Goal: Find specific page/section: Find specific page/section

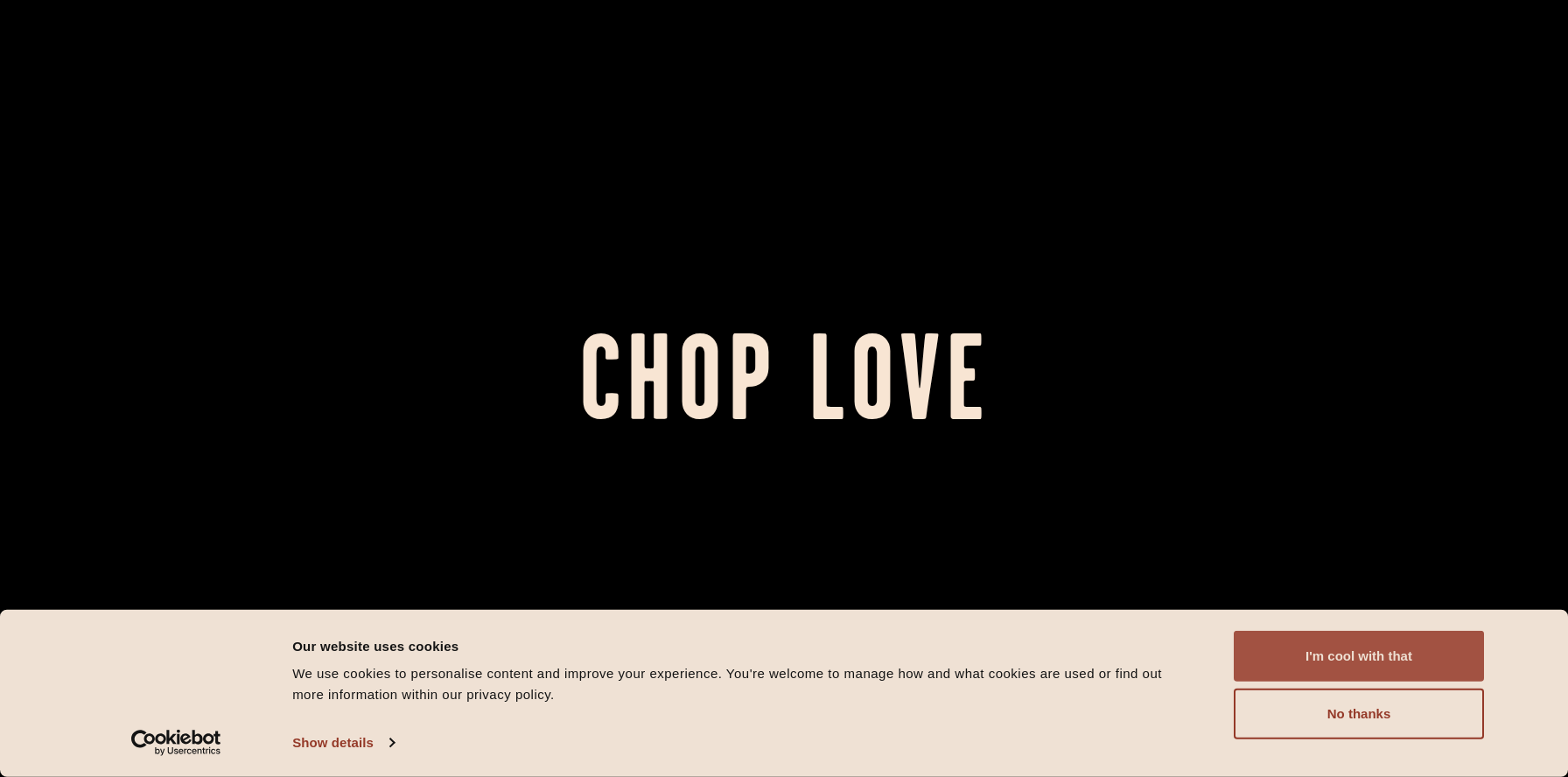
click at [1335, 668] on button "I'm cool with that" at bounding box center [1359, 656] width 250 height 51
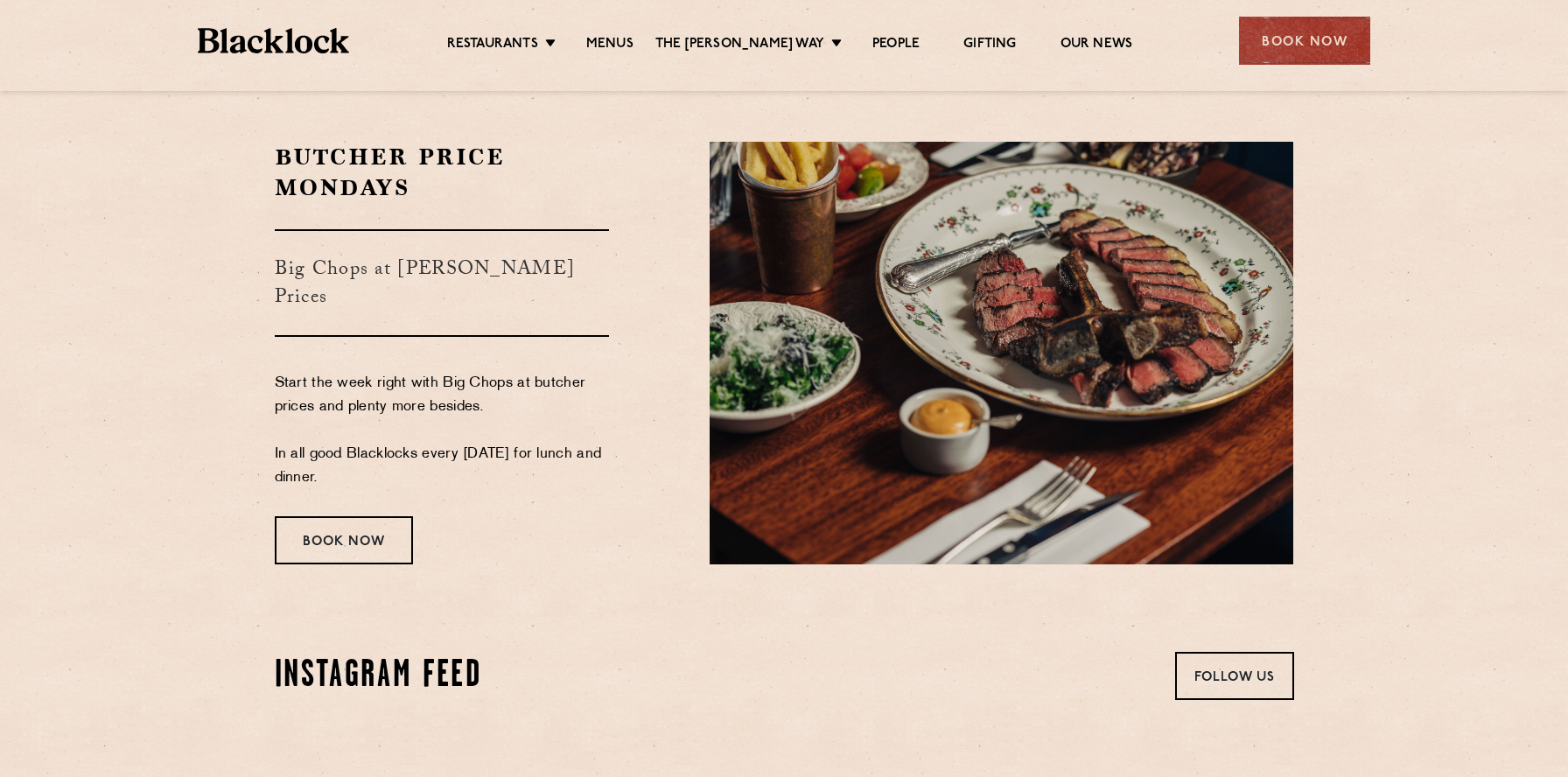
scroll to position [3017, 0]
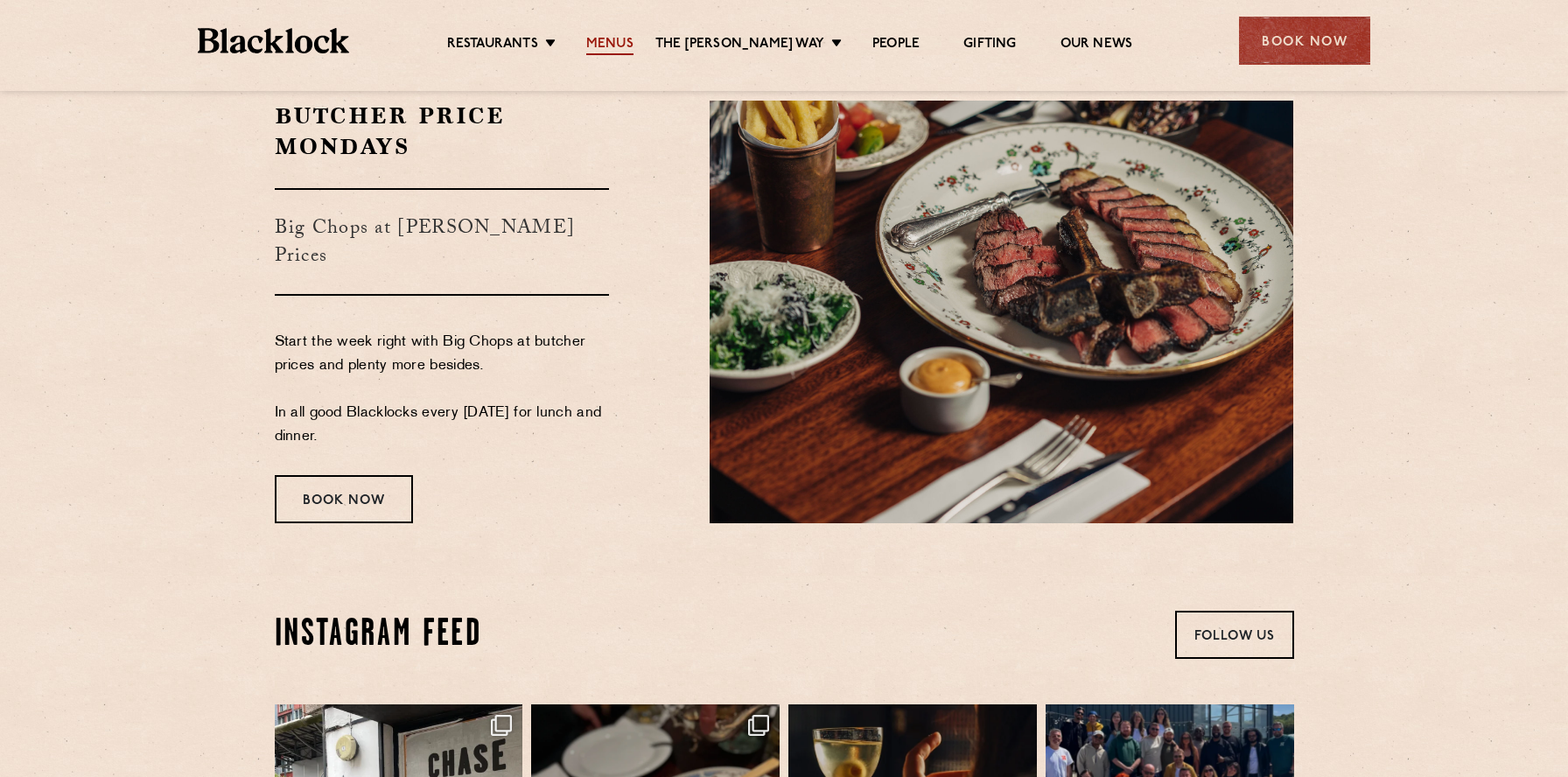
click at [622, 48] on link "Menus" at bounding box center [610, 45] width 47 height 20
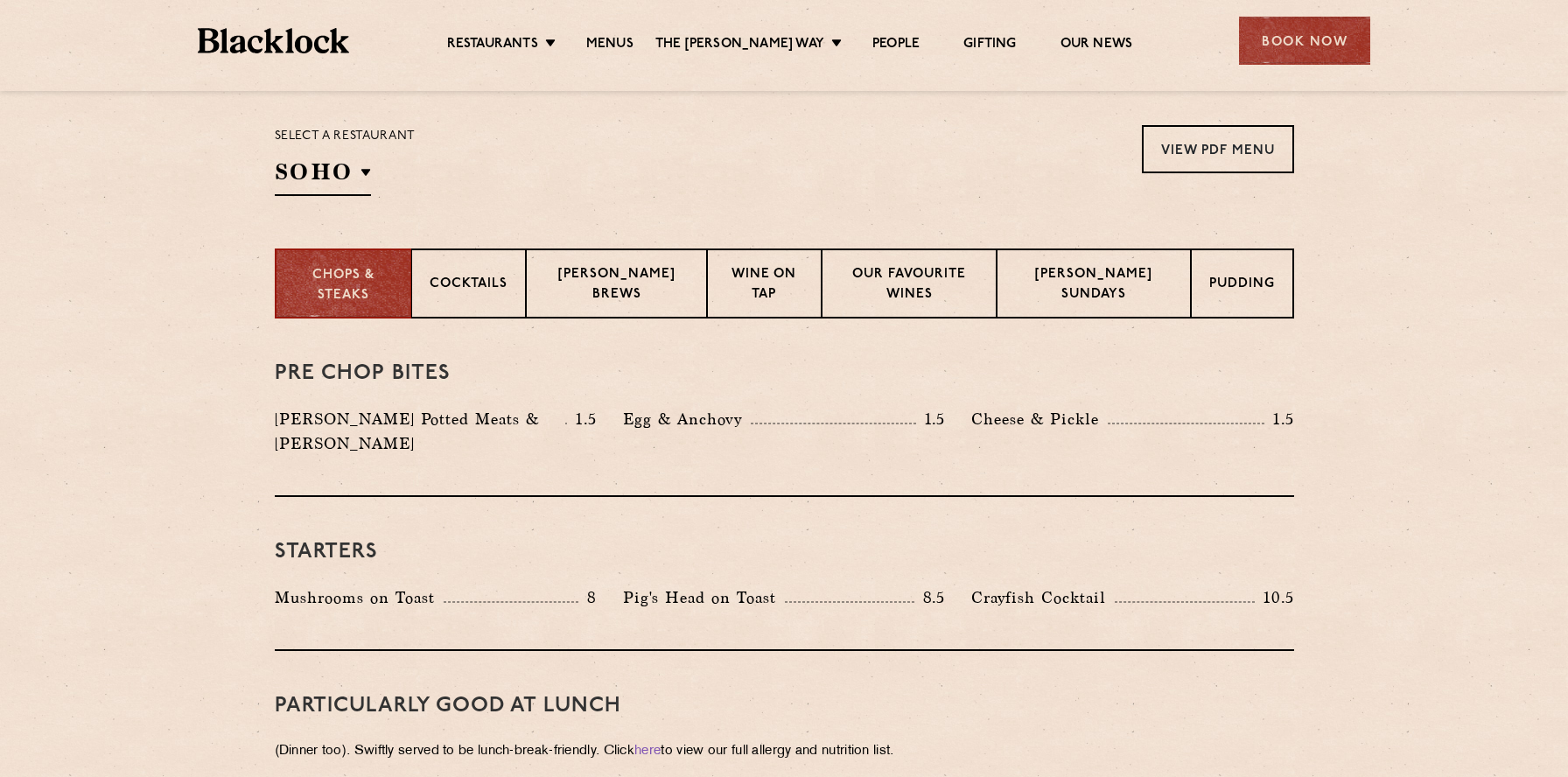
scroll to position [560, 0]
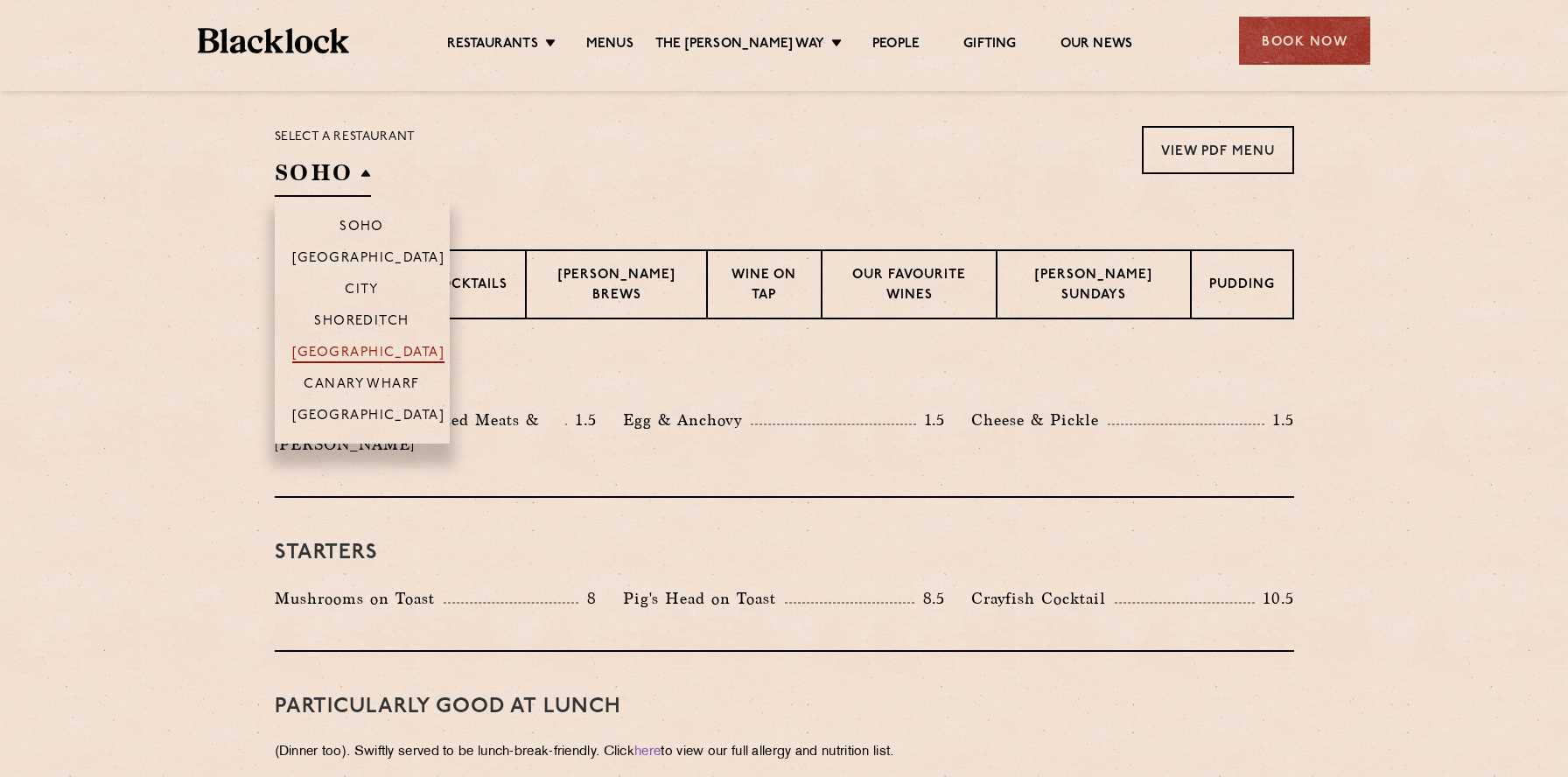
click at [386, 355] on p "[GEOGRAPHIC_DATA]" at bounding box center [369, 354] width 153 height 18
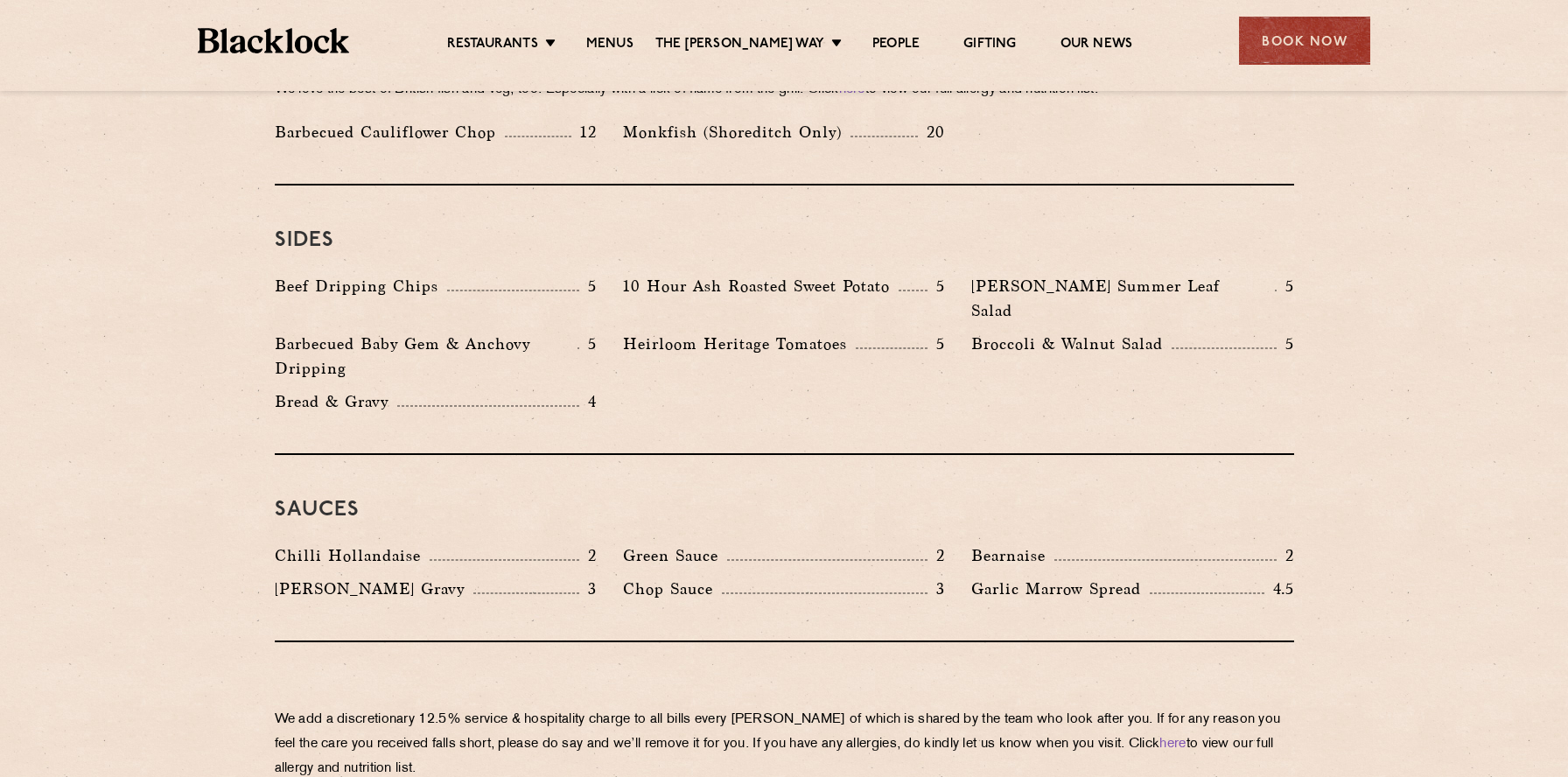
scroll to position [2616, 0]
